Goal: Task Accomplishment & Management: Manage account settings

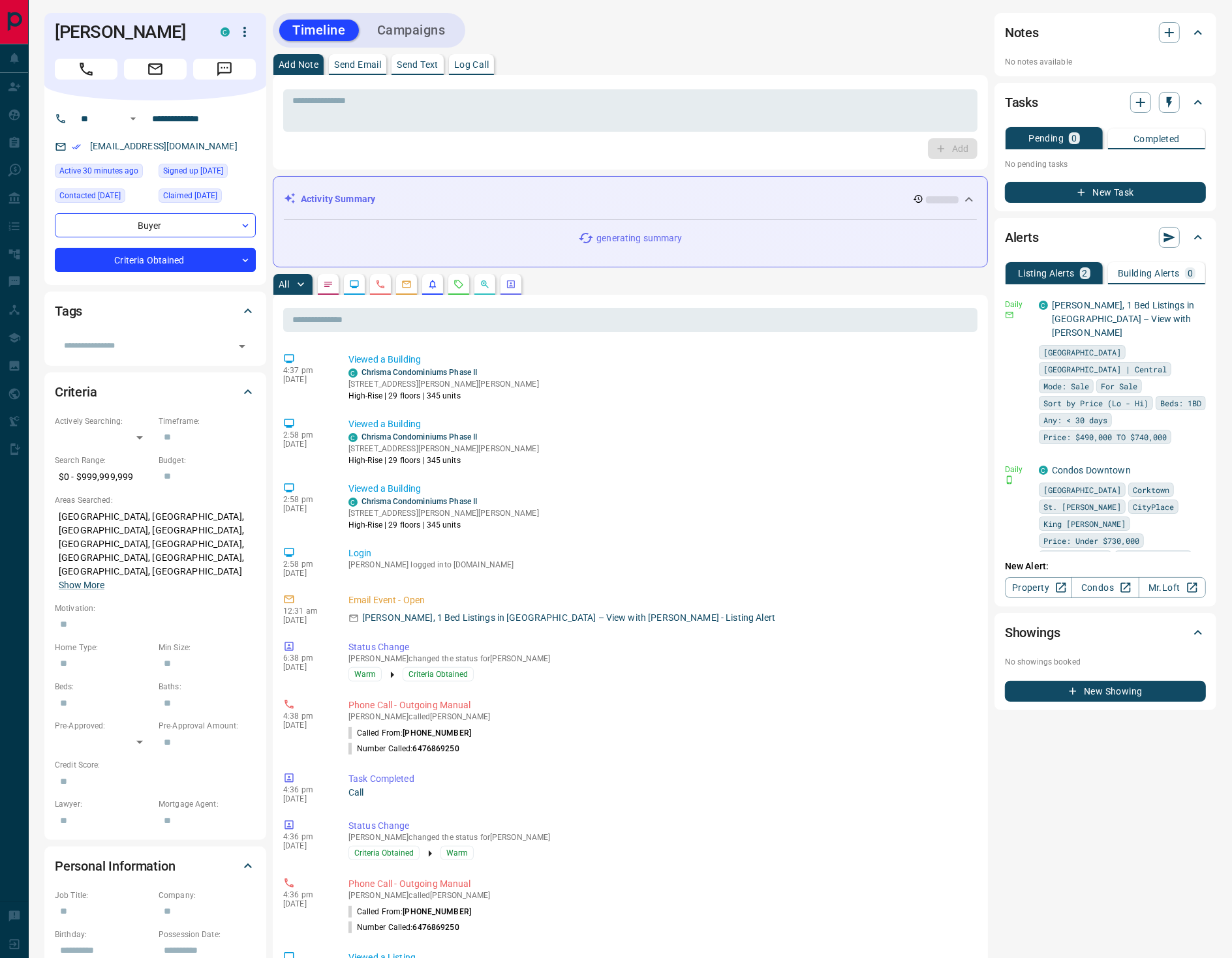
click at [460, 283] on icon "Requests" at bounding box center [458, 284] width 10 height 10
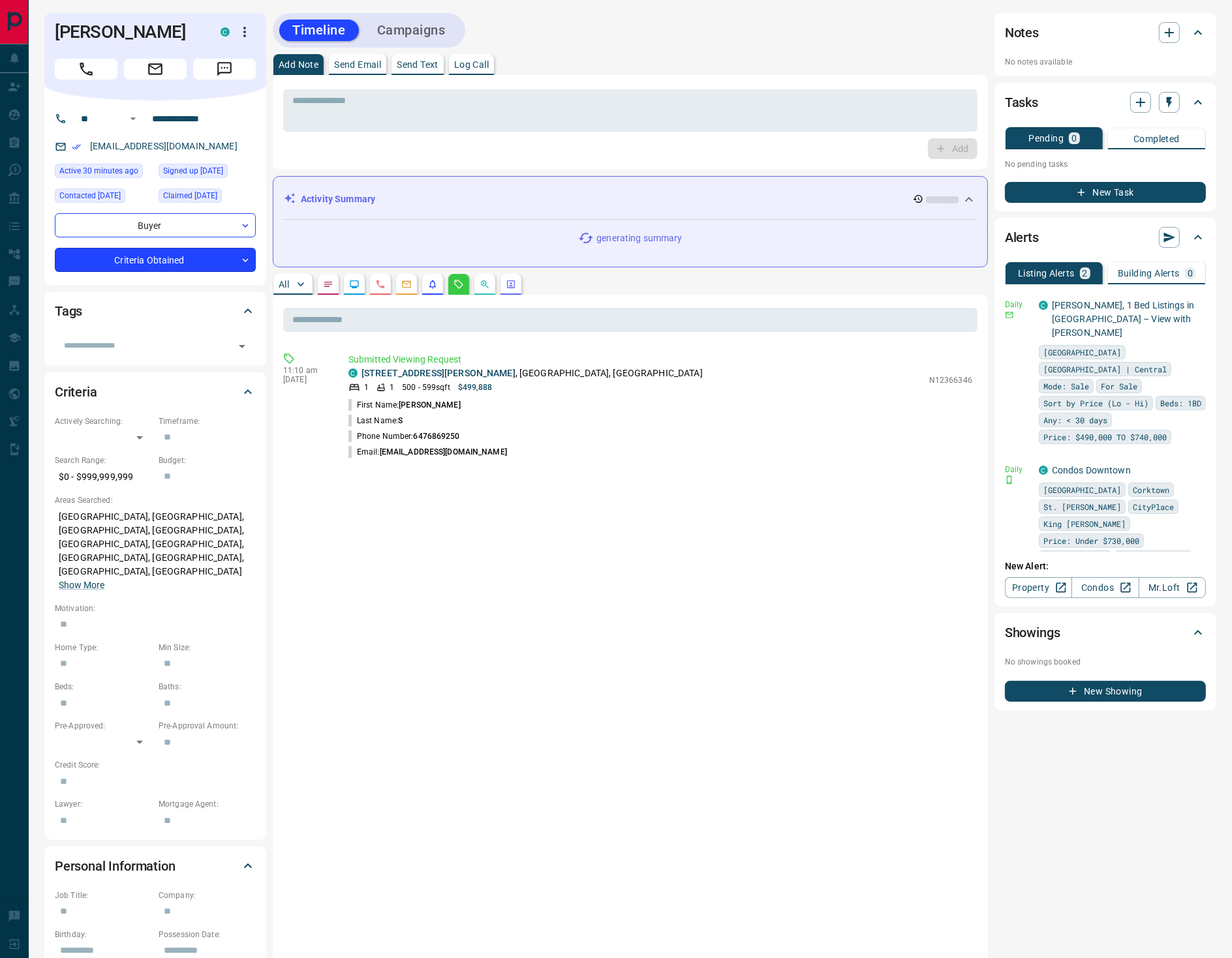
click at [191, 258] on body "**********" at bounding box center [616, 579] width 1232 height 1158
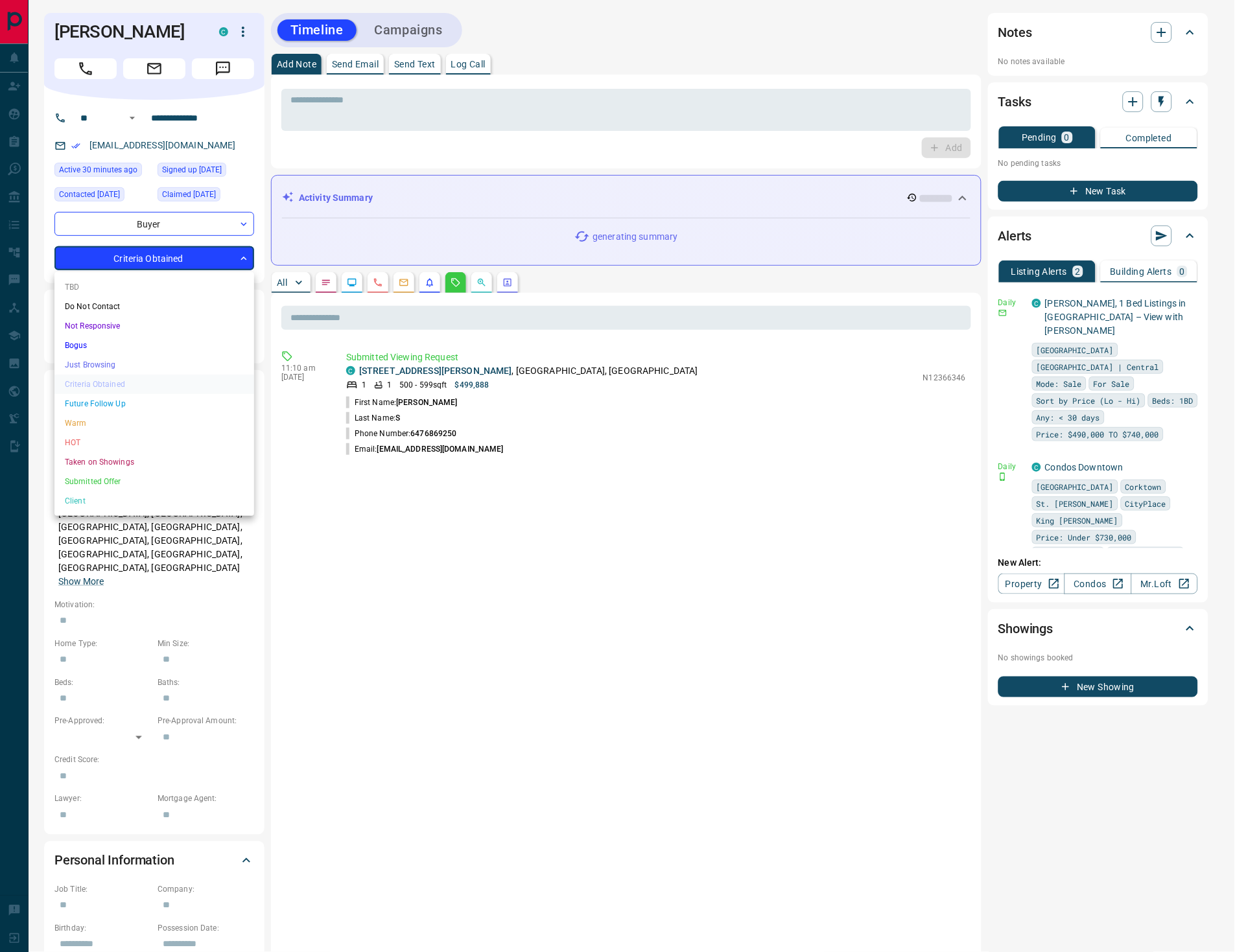
click at [96, 435] on li "HOT" at bounding box center [154, 443] width 200 height 20
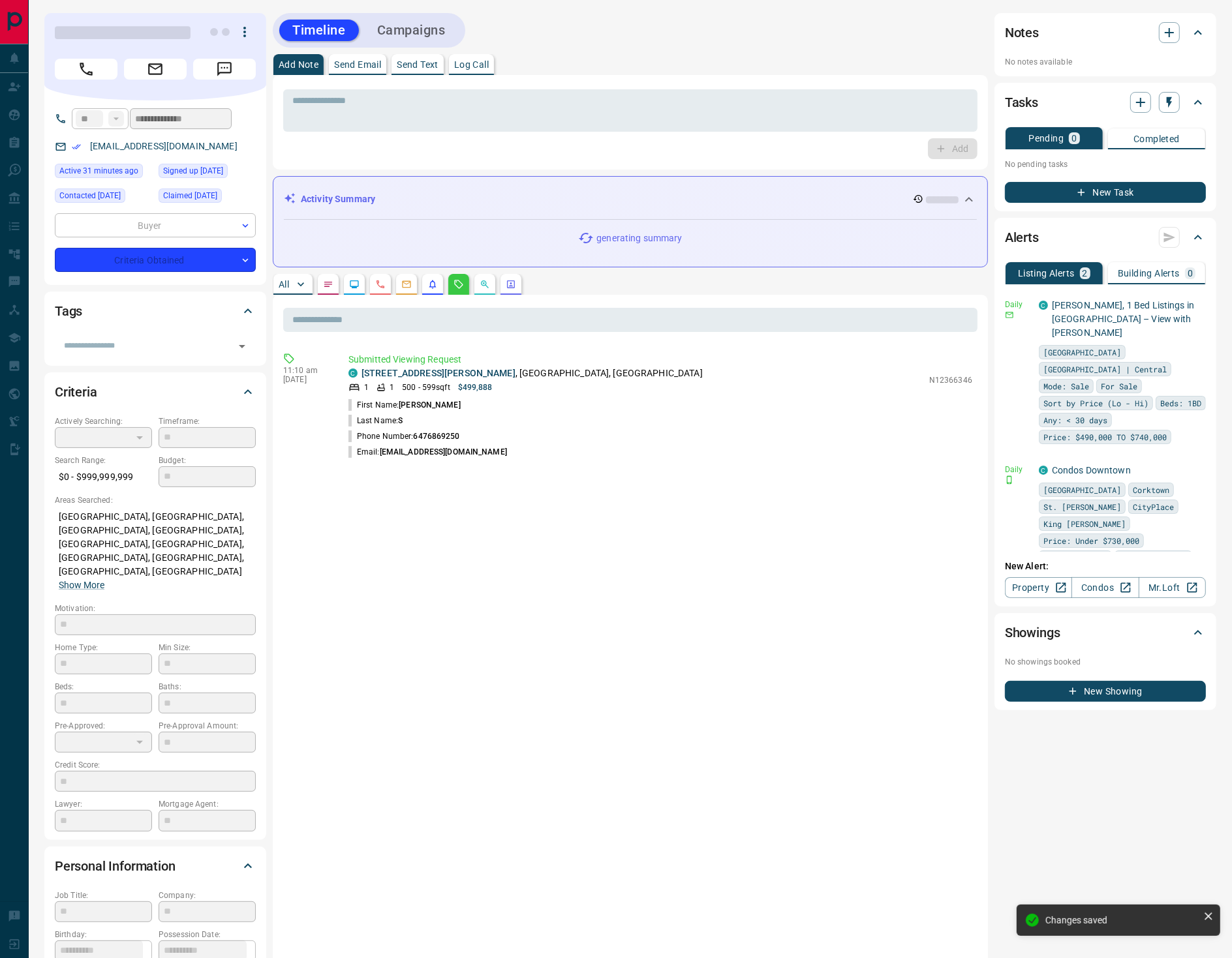
type input "*"
click at [469, 55] on button "Log Call" at bounding box center [471, 65] width 45 height 21
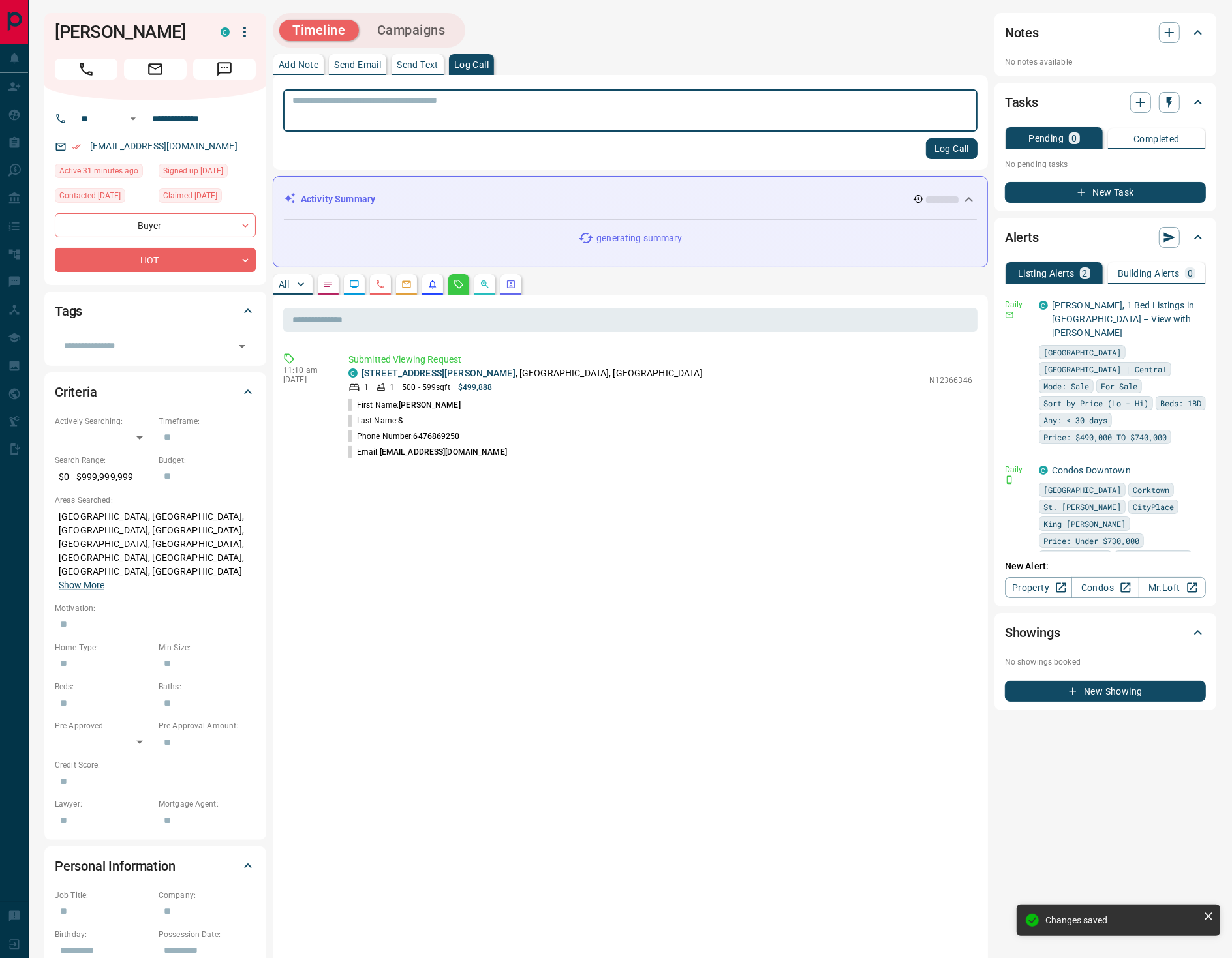
drag, startPoint x: 956, startPoint y: 144, endPoint x: 949, endPoint y: 146, distance: 7.3
click at [956, 145] on button "Log Call" at bounding box center [951, 148] width 51 height 21
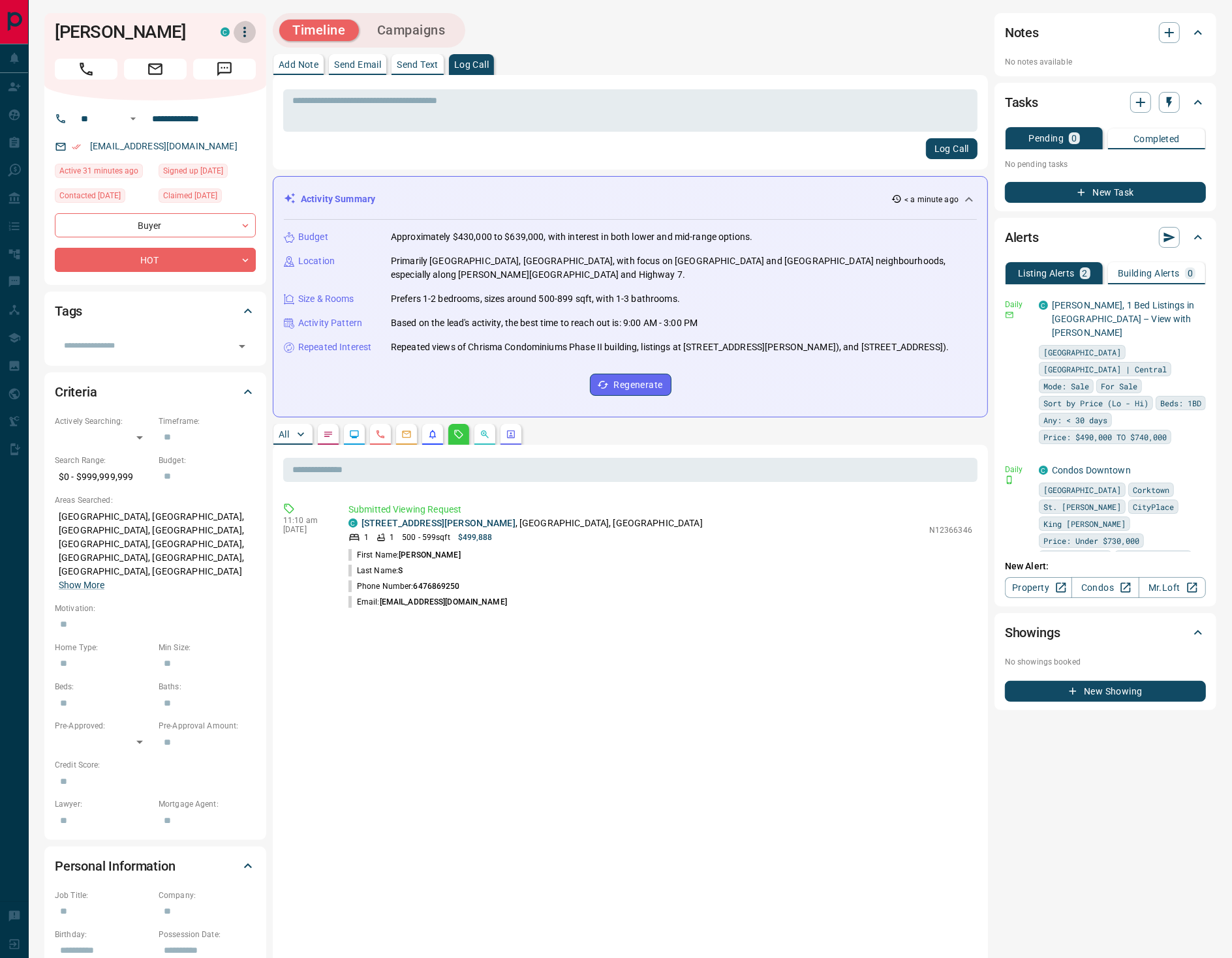
click at [249, 32] on icon "button" at bounding box center [245, 32] width 16 height 16
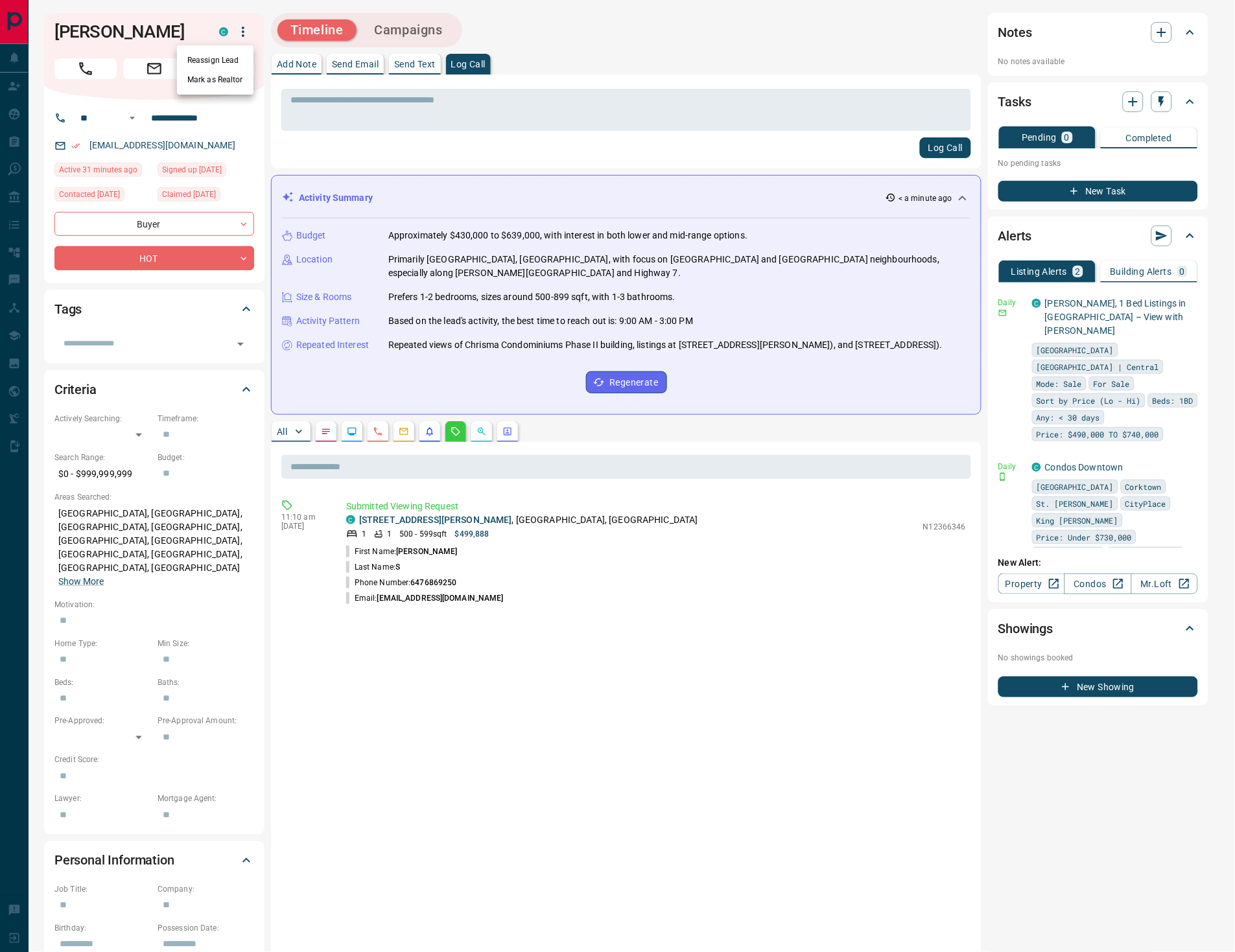
click at [445, 719] on div at bounding box center [618, 476] width 1235 height 952
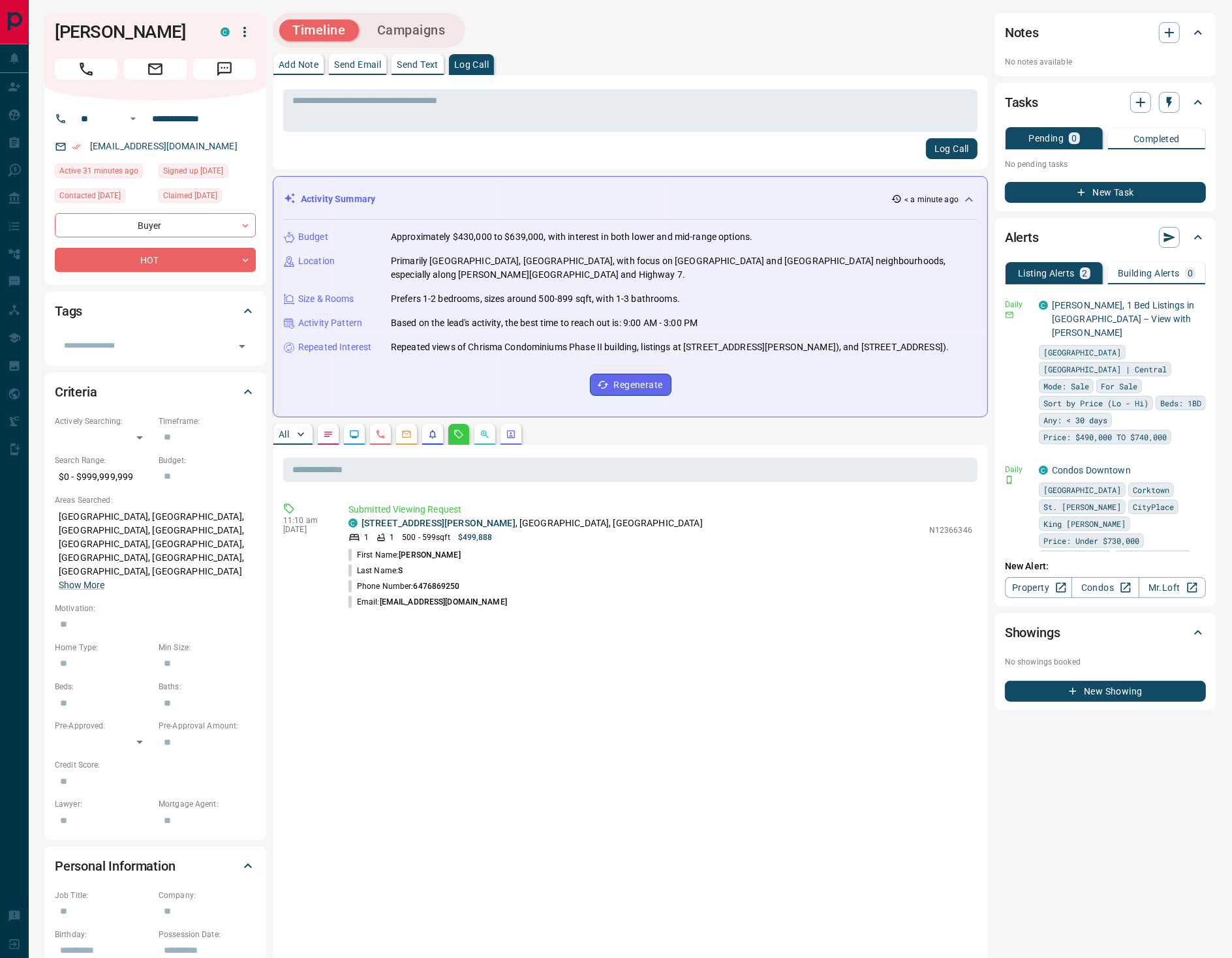
click at [240, 28] on icon "button" at bounding box center [245, 32] width 16 height 16
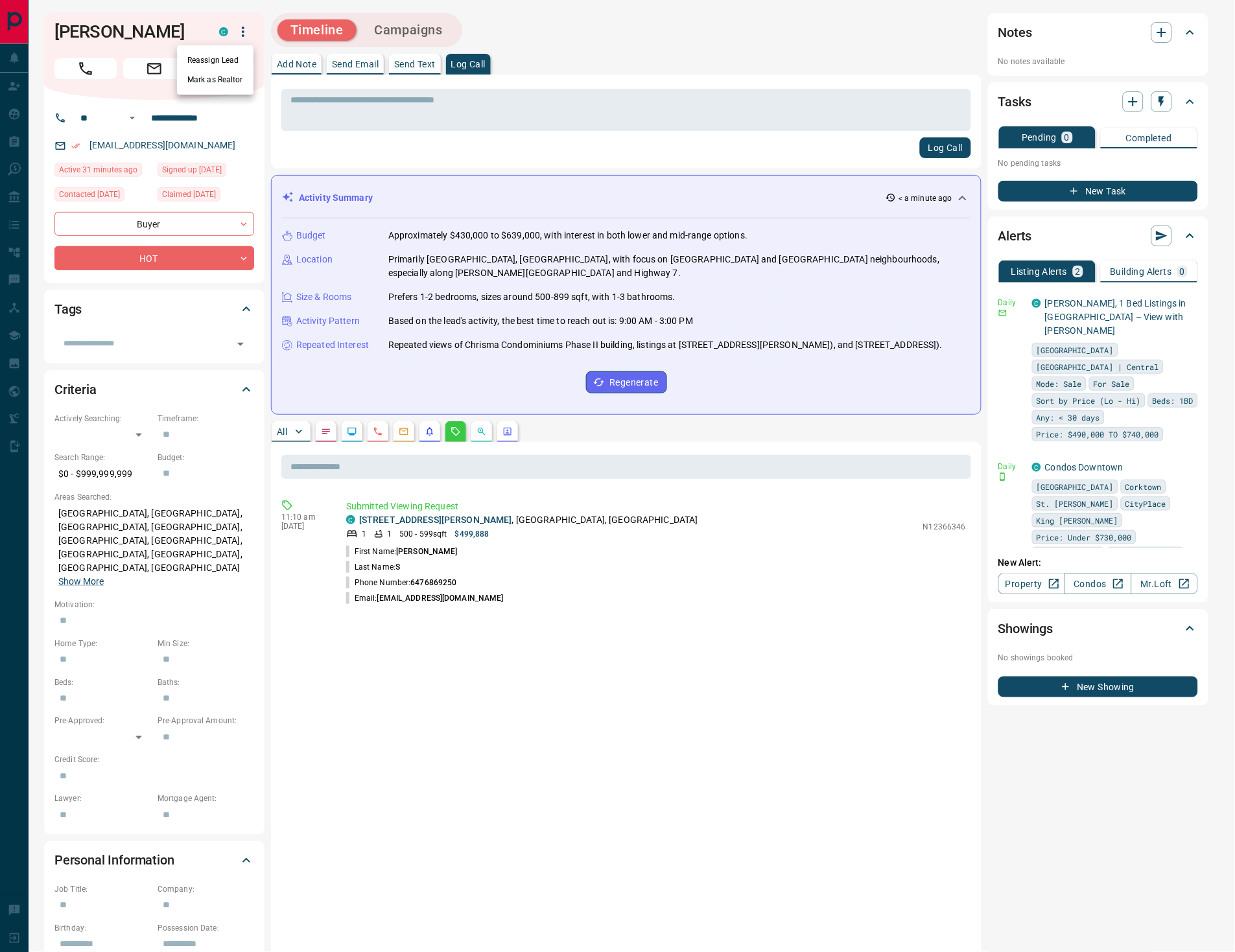
click at [215, 59] on li "Reassign Lead" at bounding box center [215, 60] width 77 height 20
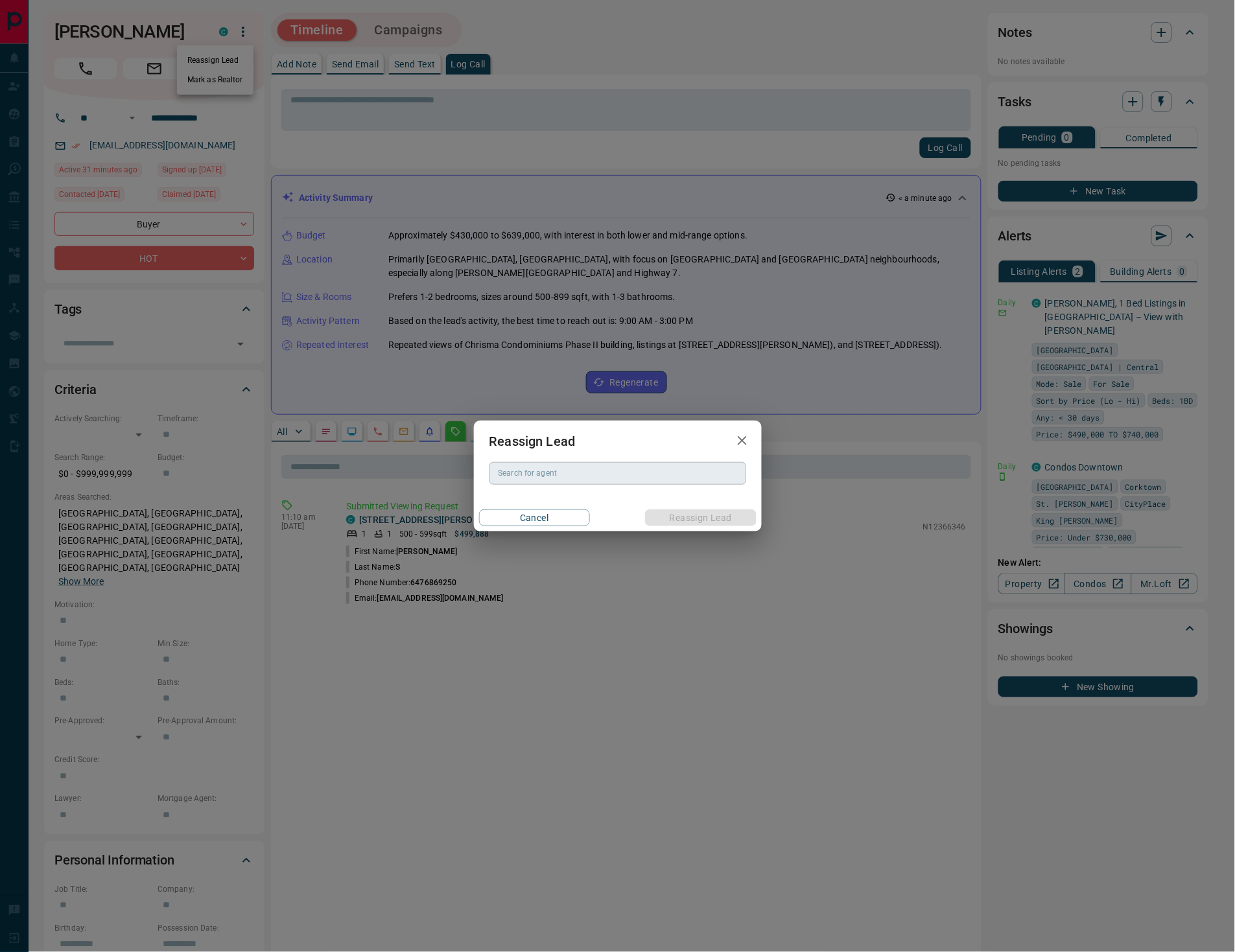
click at [566, 477] on input "Search for agent" at bounding box center [617, 473] width 247 height 14
click at [599, 494] on li "[PERSON_NAME]" at bounding box center [618, 500] width 257 height 20
type input "**********"
click at [683, 517] on button "Reassign Lead" at bounding box center [700, 518] width 110 height 17
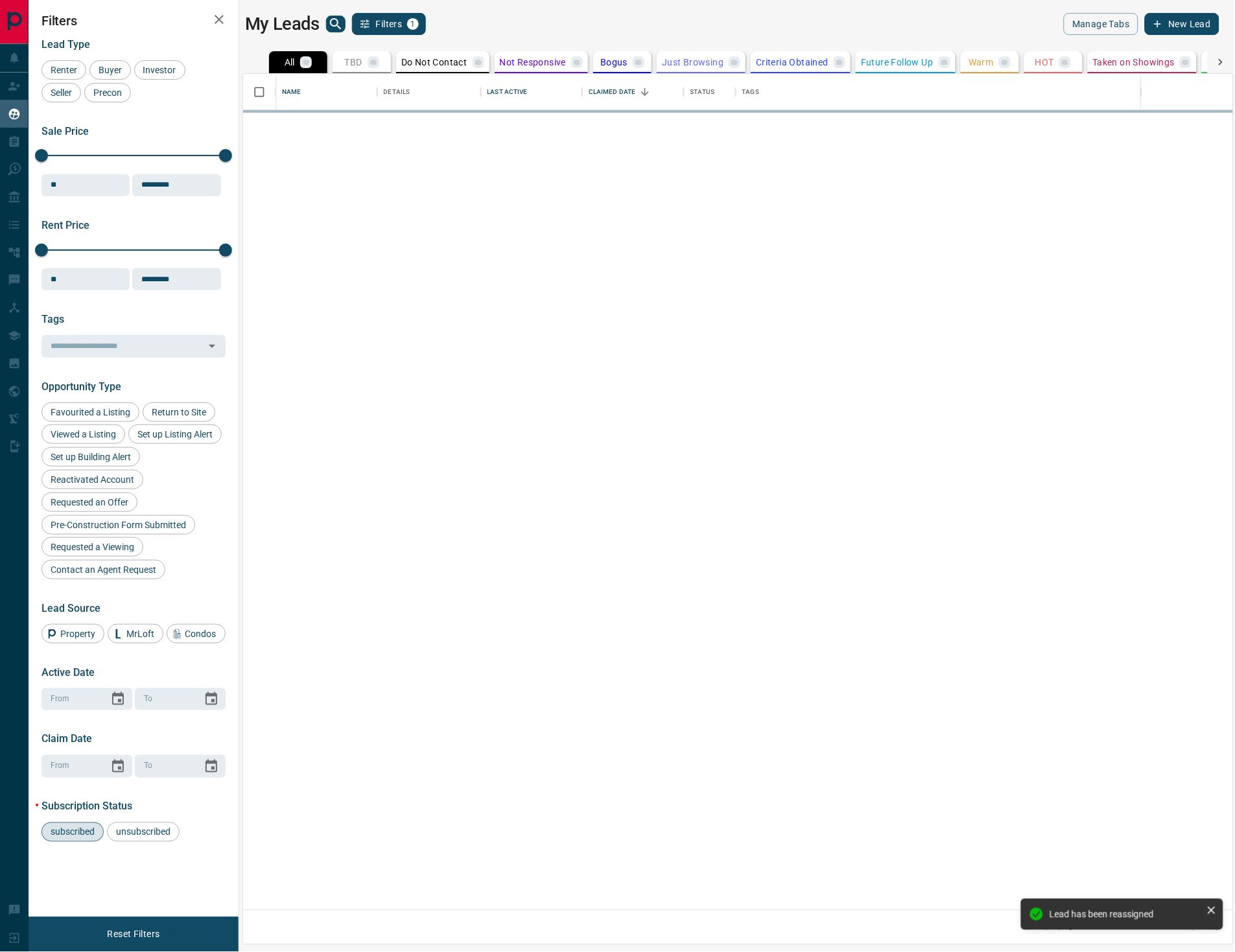
scroll to position [12, 12]
